Goal: Check status: Check status

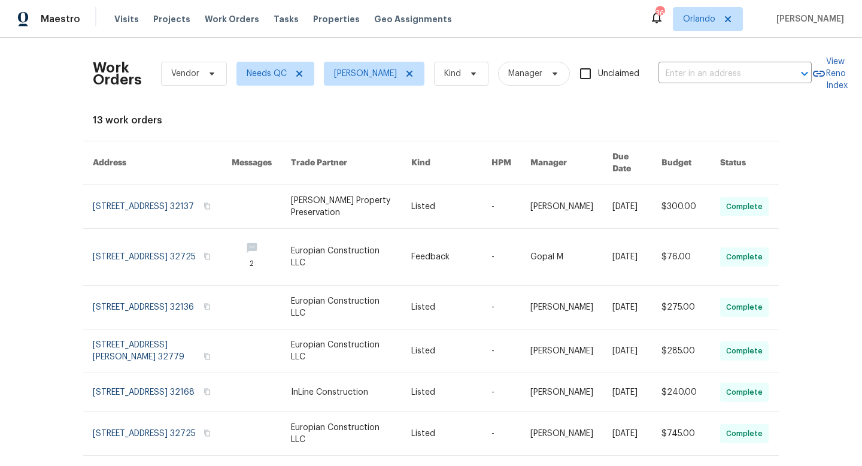
click at [674, 62] on div "Work Orders Vendor Needs QC [PERSON_NAME] Kind Manager Unclaimed ​" at bounding box center [452, 73] width 719 height 53
click at [299, 71] on icon at bounding box center [299, 74] width 10 height 10
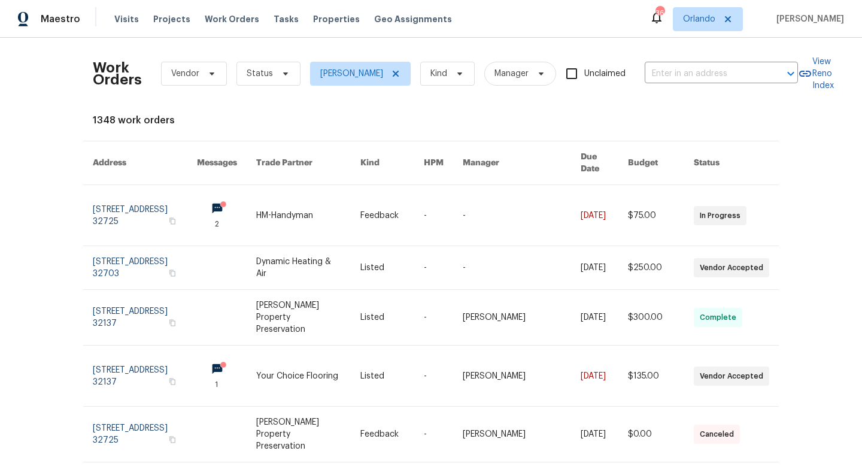
click at [685, 59] on div "Work Orders Vendor Status [PERSON_NAME] Kind Manager Unclaimed ​" at bounding box center [445, 73] width 705 height 53
click at [688, 67] on input "text" at bounding box center [705, 74] width 120 height 19
type input "171 [PERSON_NAME]"
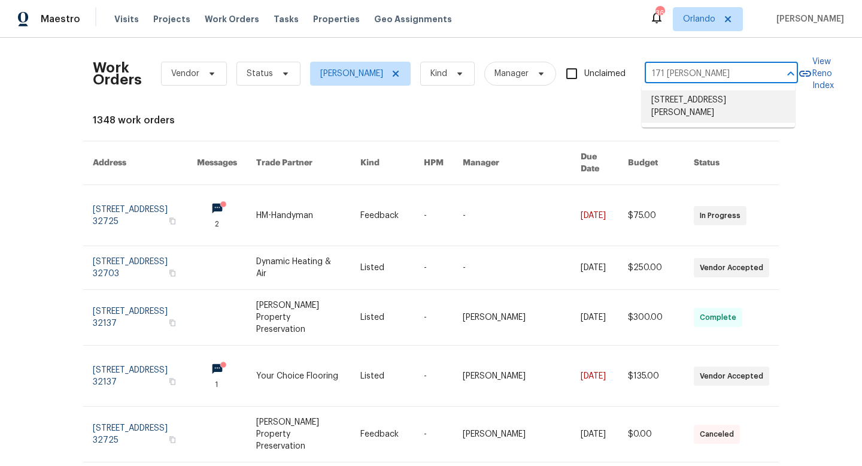
click at [689, 110] on li "[STREET_ADDRESS][PERSON_NAME]" at bounding box center [718, 106] width 153 height 32
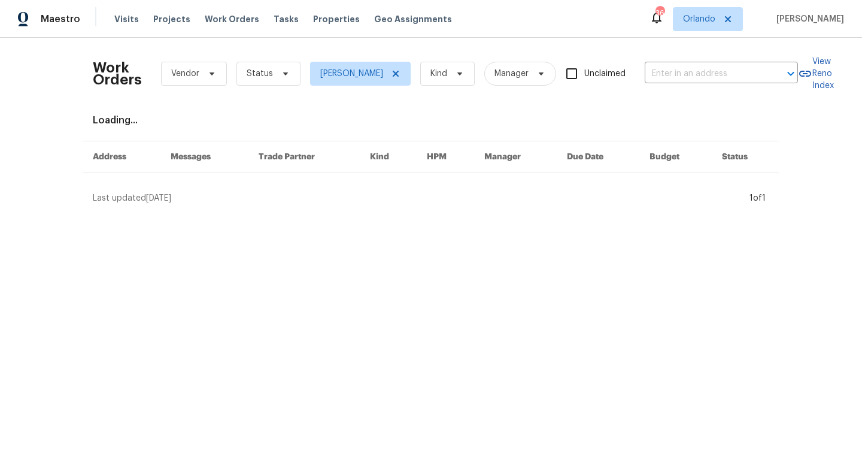
type input "[STREET_ADDRESS][PERSON_NAME]"
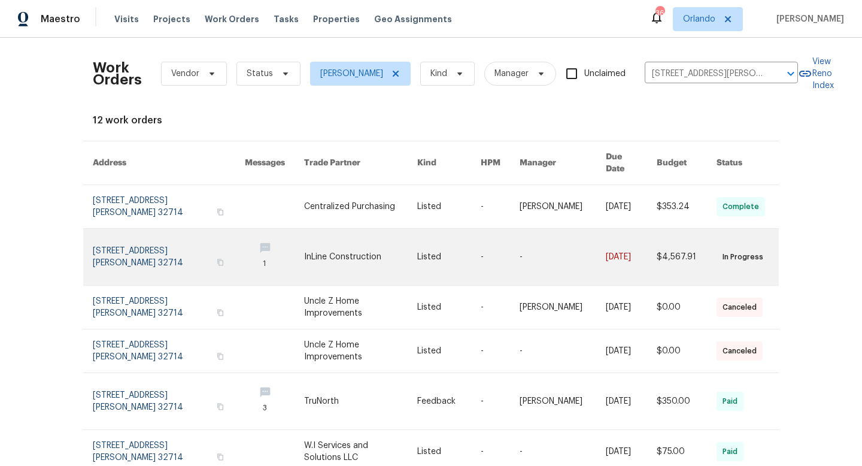
click at [158, 236] on link at bounding box center [169, 257] width 152 height 56
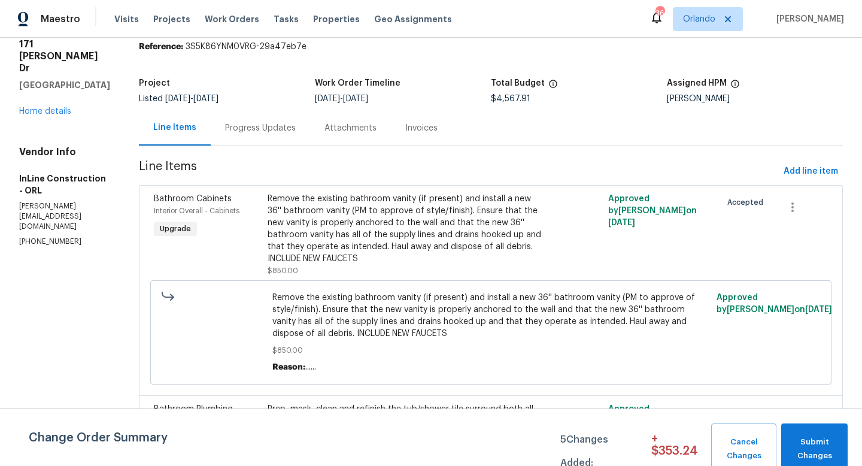
scroll to position [8, 0]
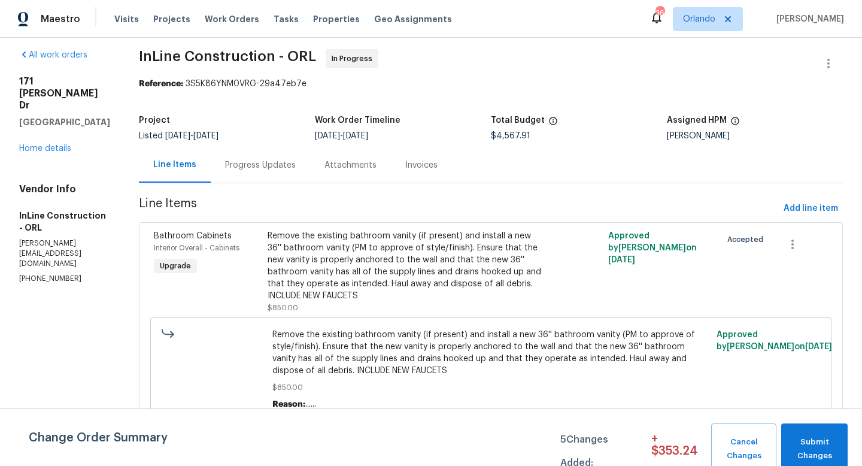
click at [264, 163] on div "Progress Updates" at bounding box center [260, 165] width 71 height 12
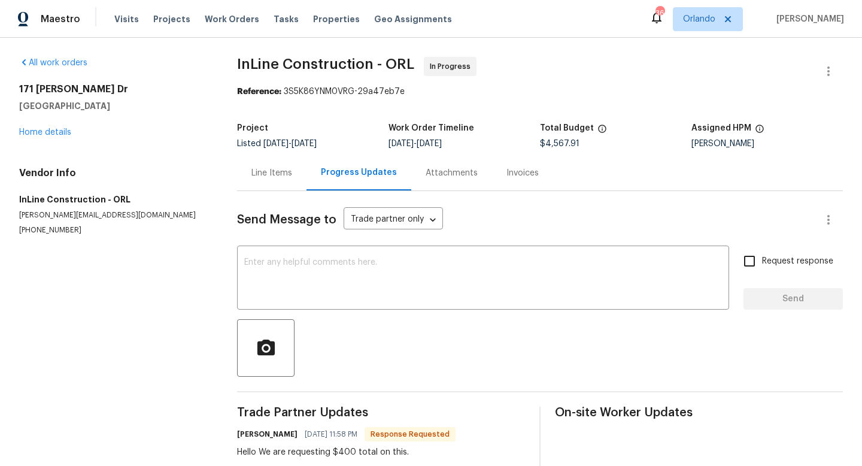
click at [265, 161] on div "Line Items" at bounding box center [271, 172] width 69 height 35
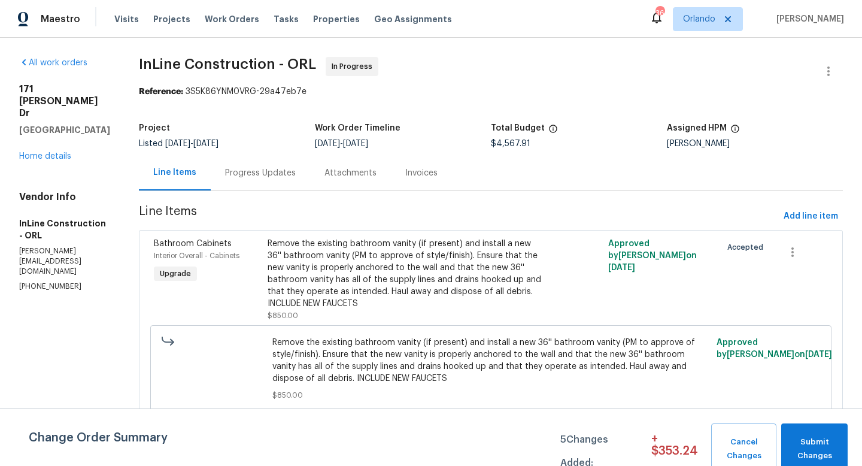
click at [284, 168] on div "Progress Updates" at bounding box center [260, 173] width 71 height 12
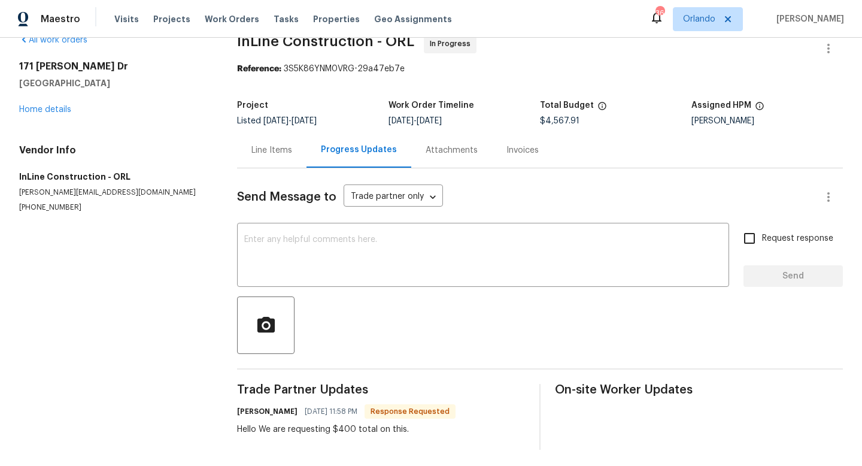
scroll to position [26, 0]
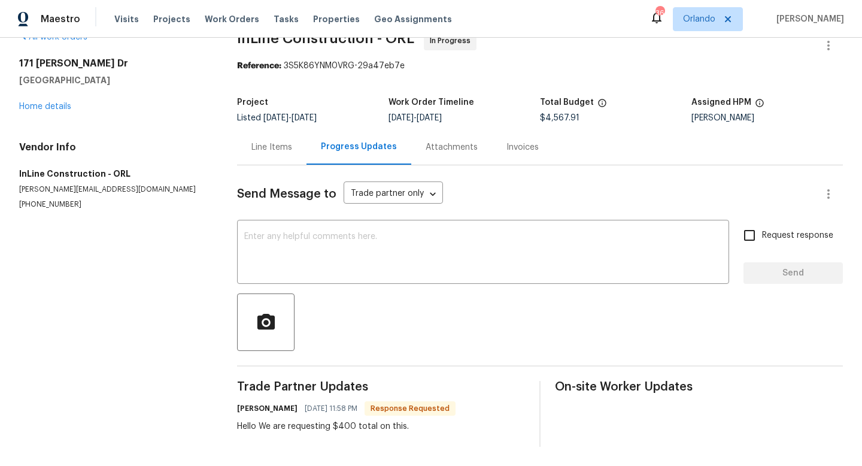
click at [281, 151] on div "Line Items" at bounding box center [271, 147] width 41 height 12
